Goal: Task Accomplishment & Management: Use online tool/utility

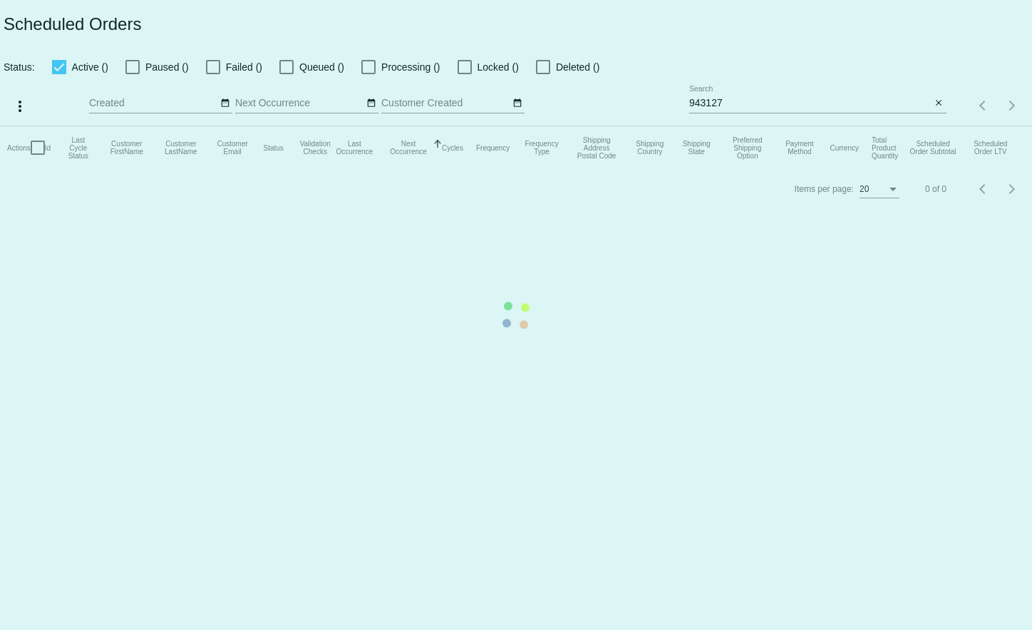
select select "7"
select select "2025"
select select "8"
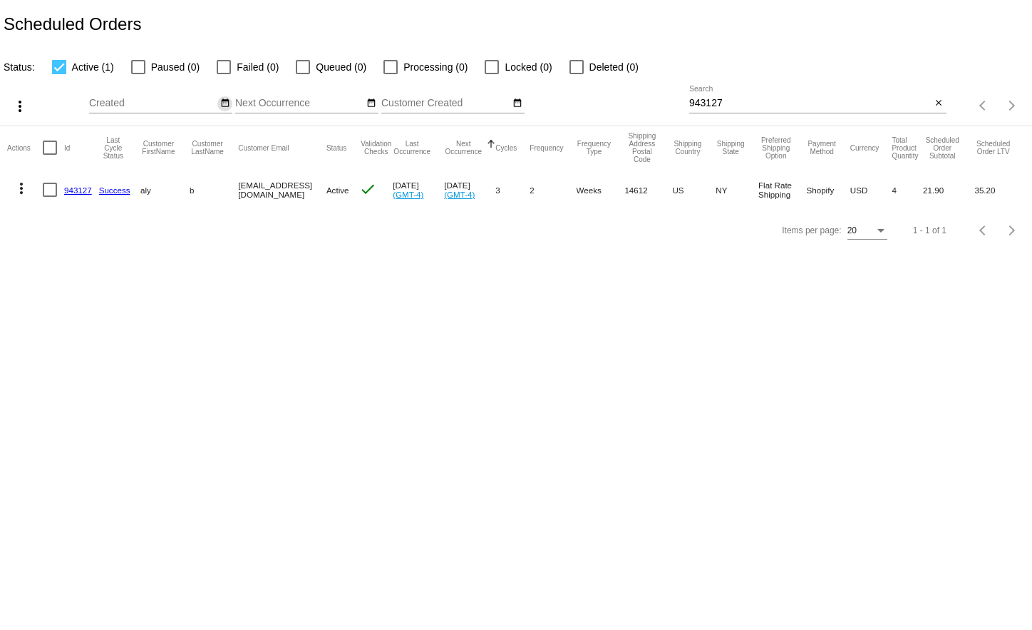
click at [220, 106] on mat-icon "date_range" at bounding box center [225, 103] width 10 height 11
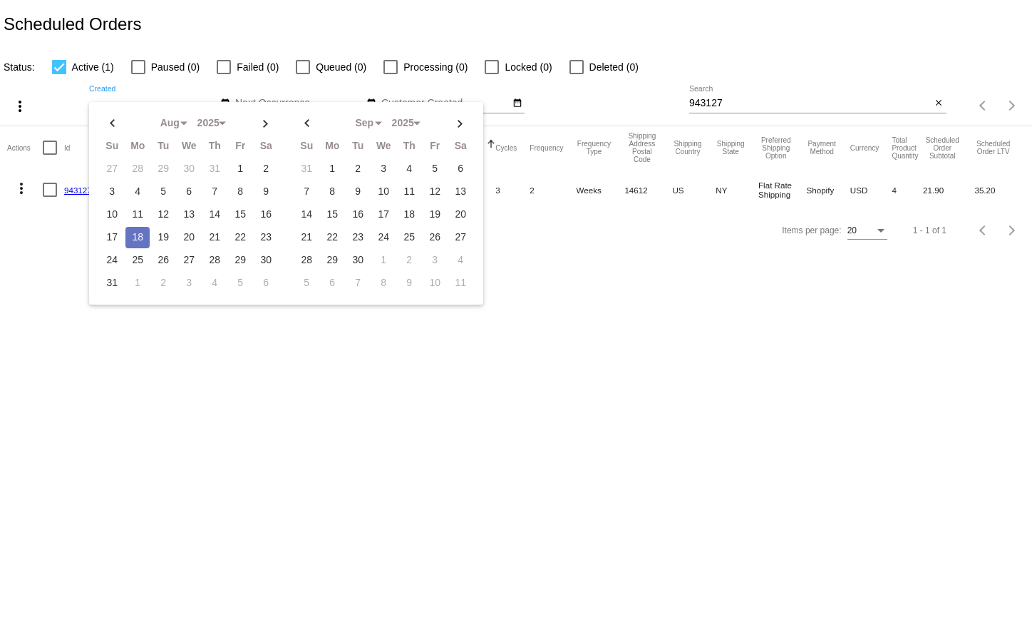
click at [144, 230] on td "18" at bounding box center [137, 237] width 24 height 21
click at [143, 229] on td "18" at bounding box center [137, 237] width 24 height 21
type input "[DATE] - [DATE]"
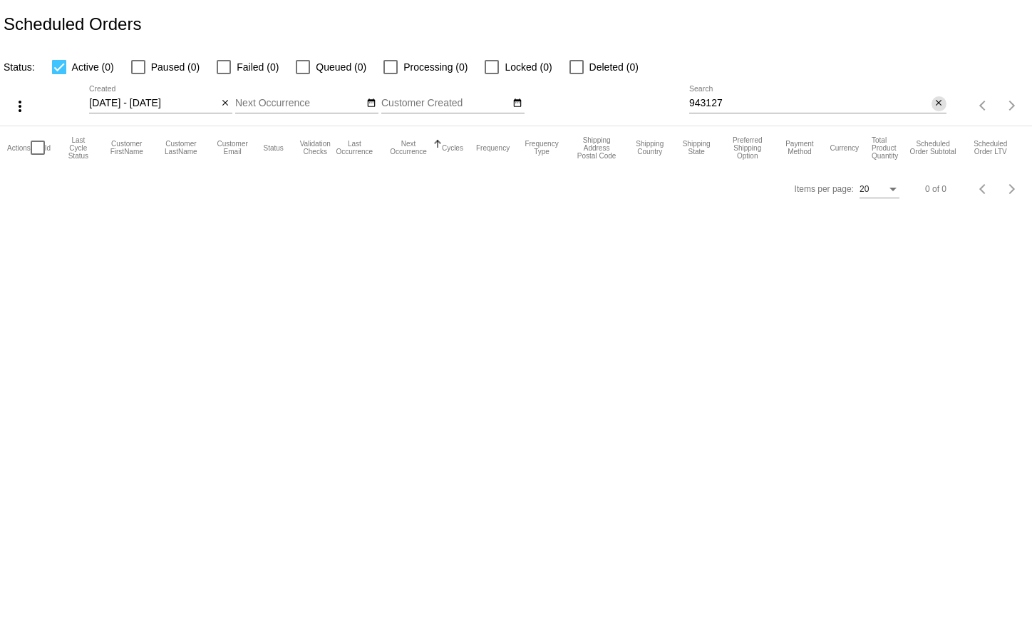
click at [935, 105] on mat-icon "close" at bounding box center [939, 103] width 10 height 11
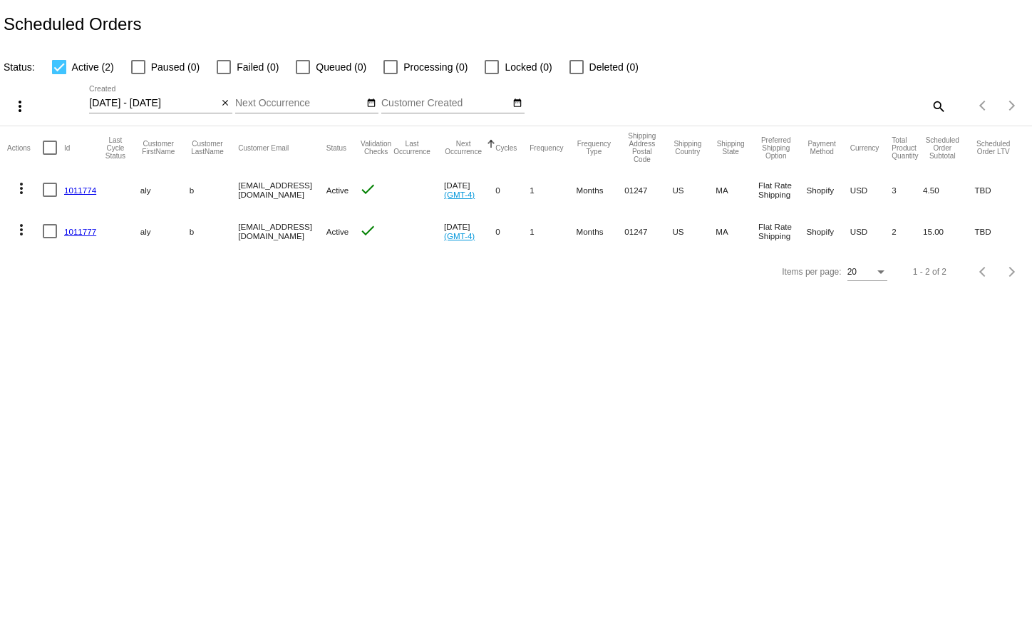
click at [24, 231] on mat-icon "more_vert" at bounding box center [21, 229] width 17 height 17
click at [53, 332] on span "Process Now" at bounding box center [79, 332] width 58 height 11
